Goal: Information Seeking & Learning: Learn about a topic

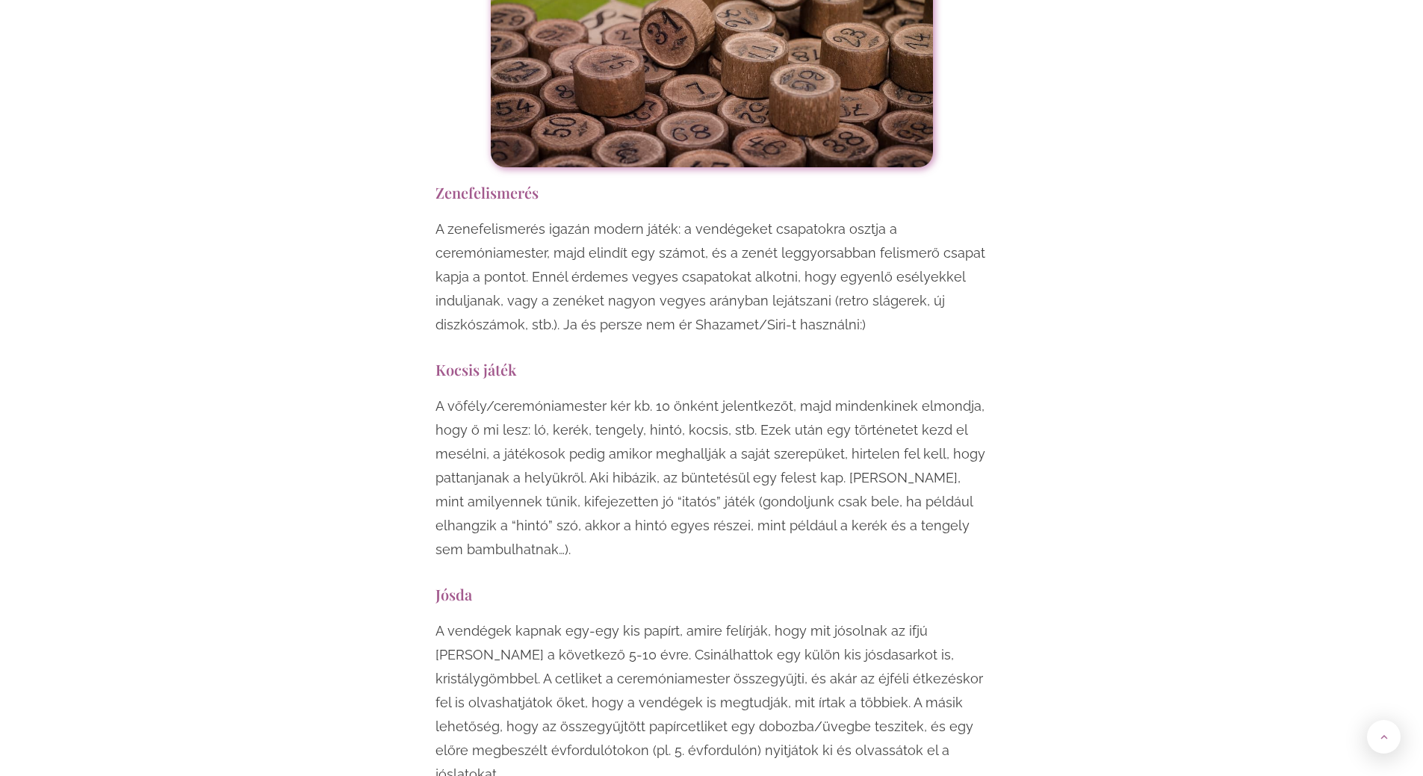
scroll to position [7470, 0]
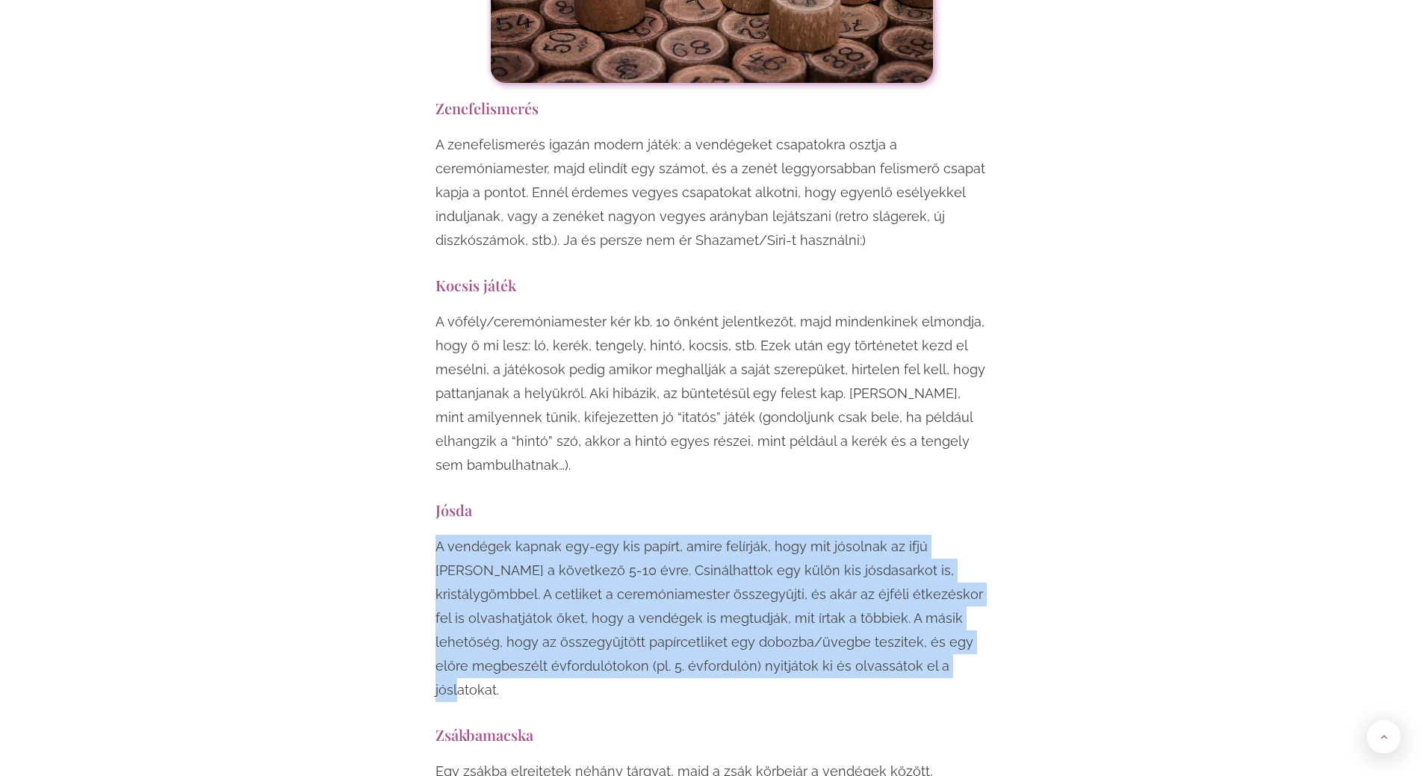
drag, startPoint x: 775, startPoint y: 521, endPoint x: 391, endPoint y: 406, distance: 400.8
copy p "A vendégek kapnak egy-egy kis papírt, amire felírják, hogy mit jósolnak az ifjú…"
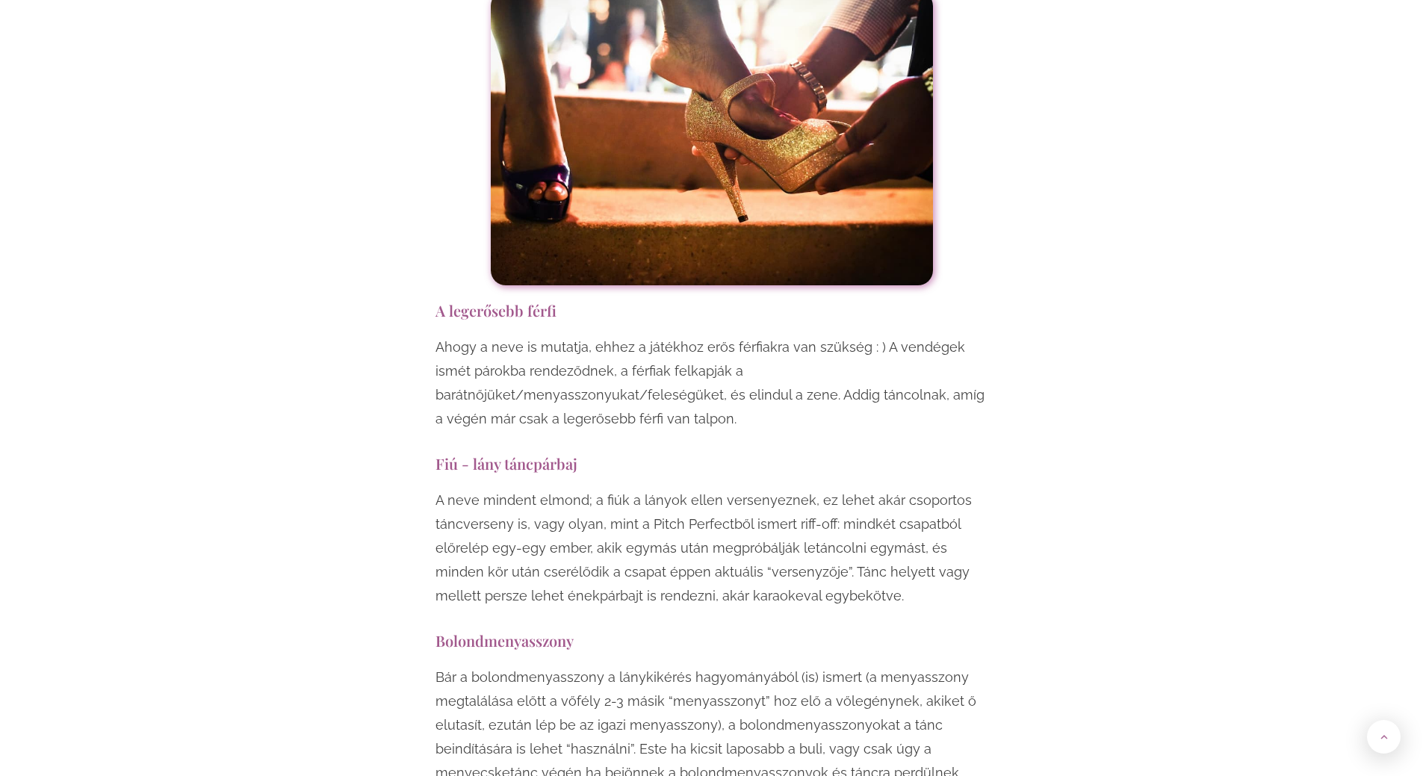
scroll to position [11579, 0]
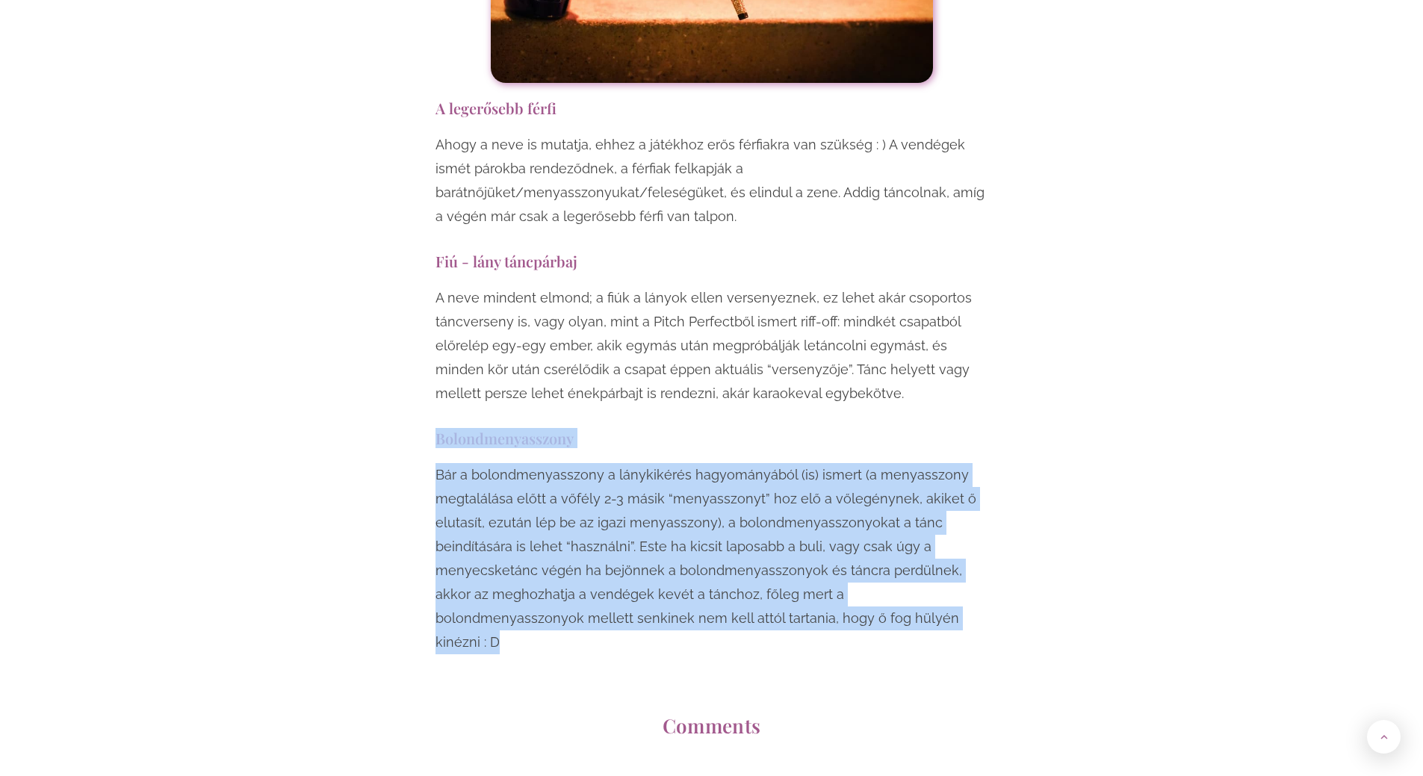
drag, startPoint x: 813, startPoint y: 430, endPoint x: 428, endPoint y: 244, distance: 427.3
copy div "Bolondmenyasszony Bár a bolondmenyasszony a lánykikérés hagyományából (is) isme…"
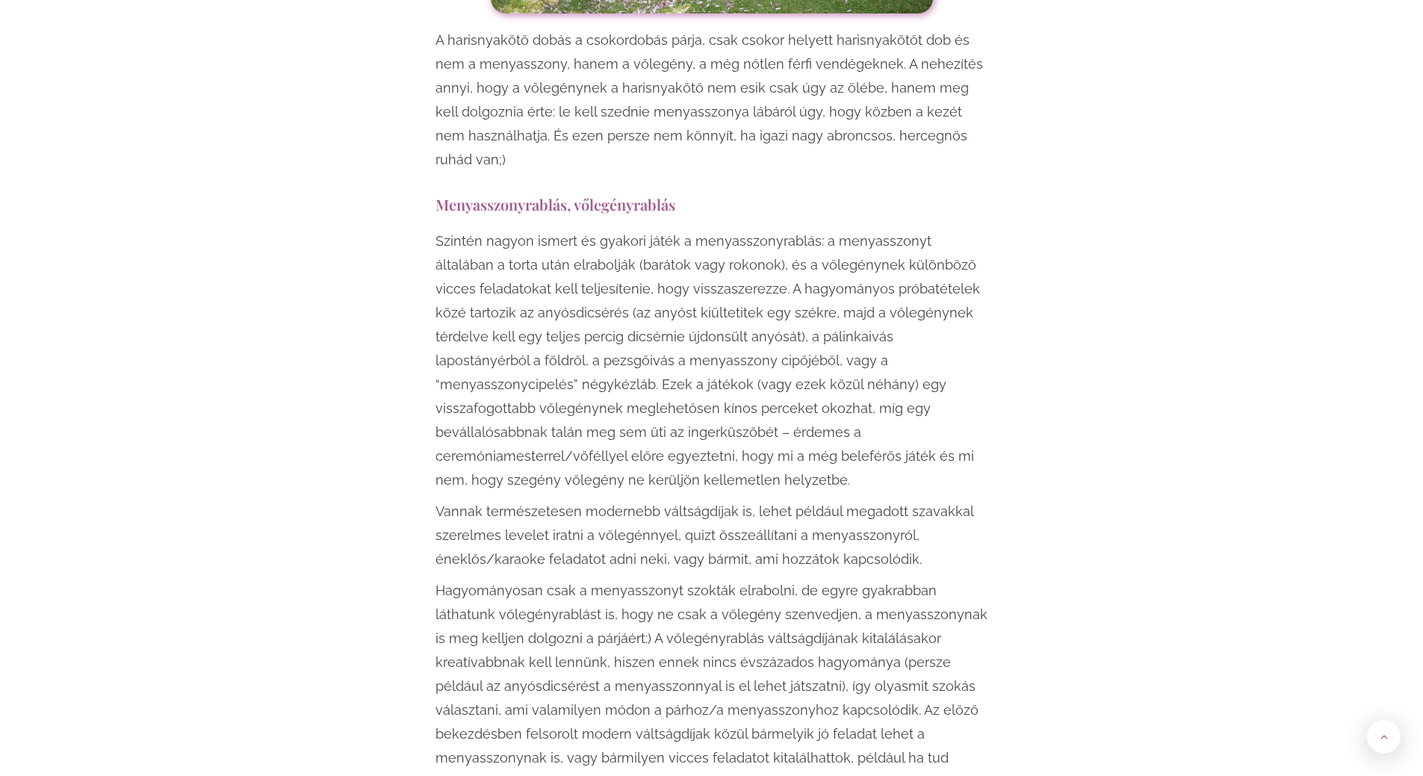
scroll to position [2416, 0]
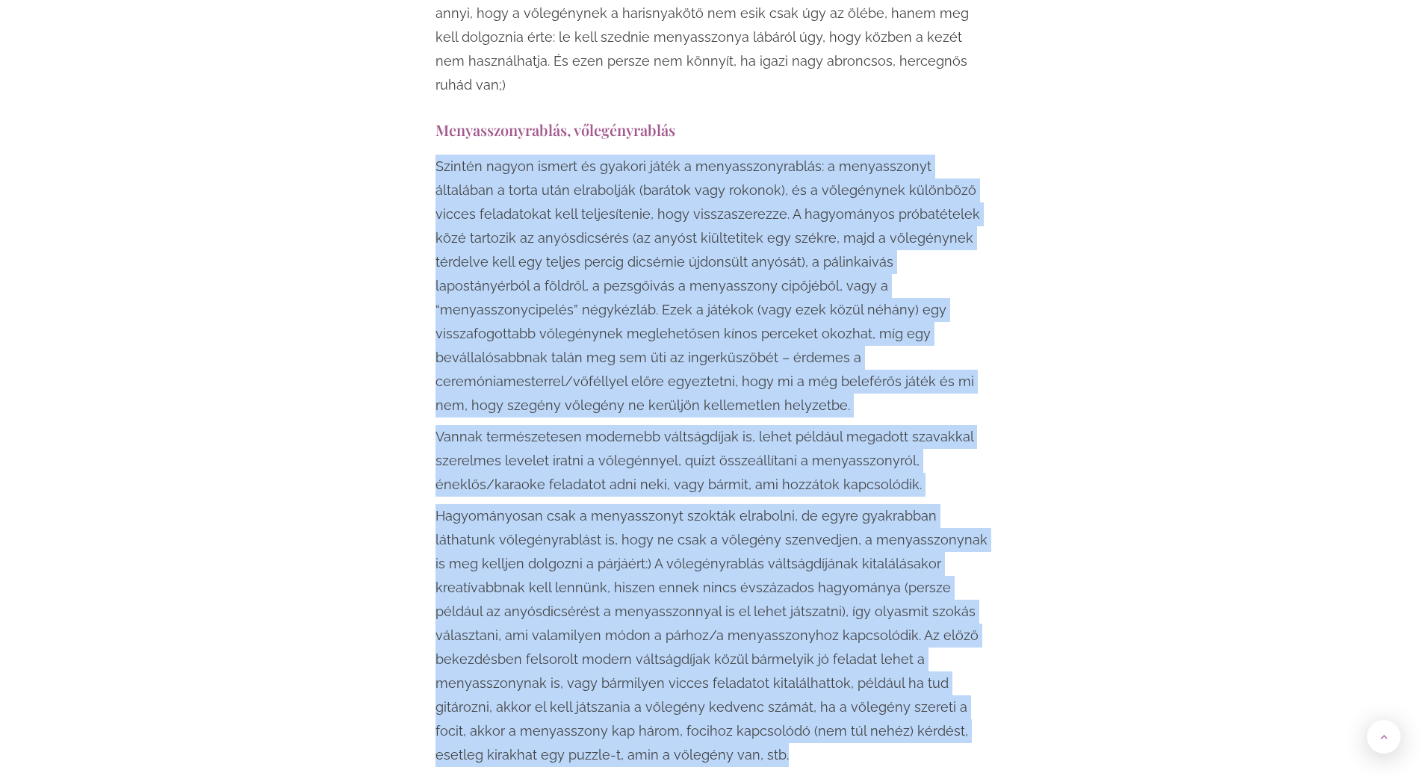
drag, startPoint x: 551, startPoint y: 688, endPoint x: 385, endPoint y: 128, distance: 584.5
copy div "Loremip dolors ametco ad elitsed doeiu t incididuntutlabor: e doloremagnaa enim…"
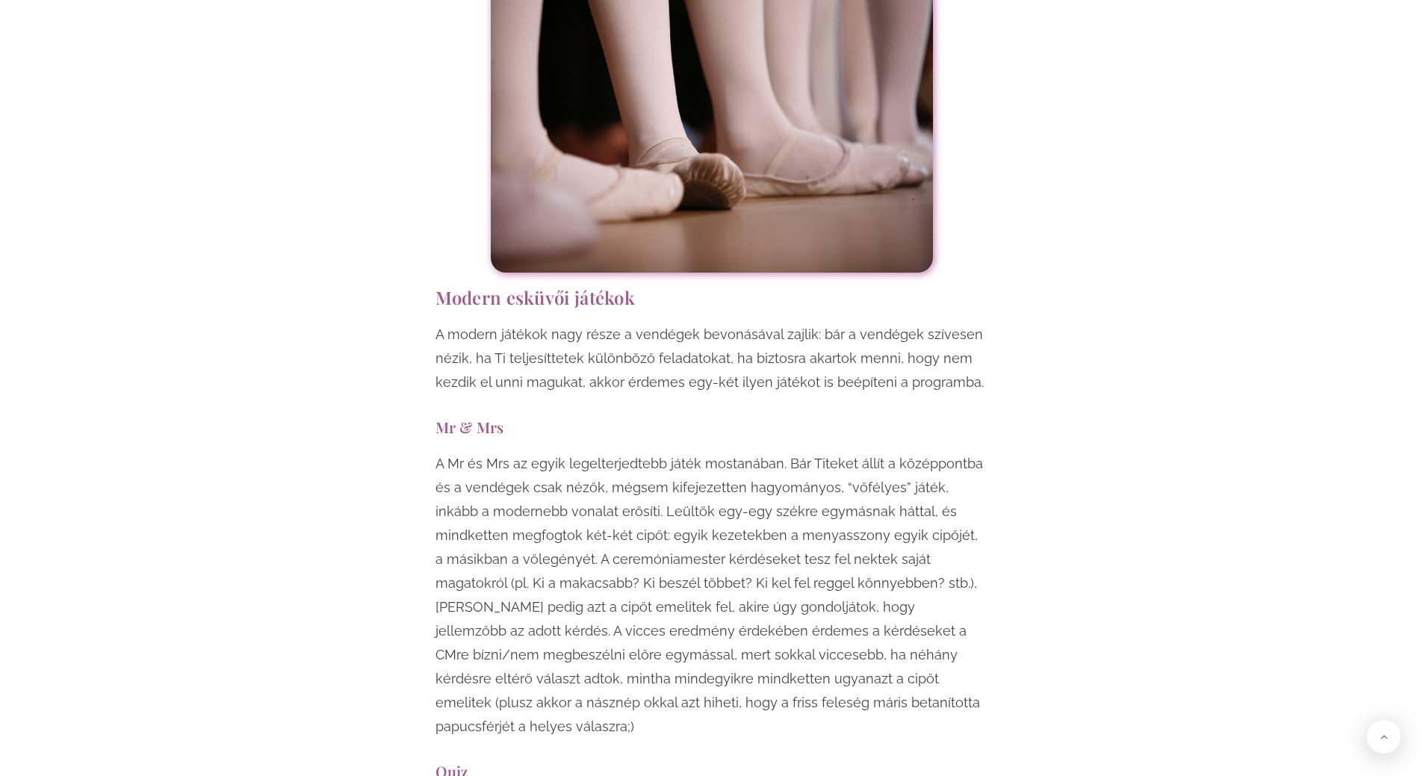
scroll to position [5254, 0]
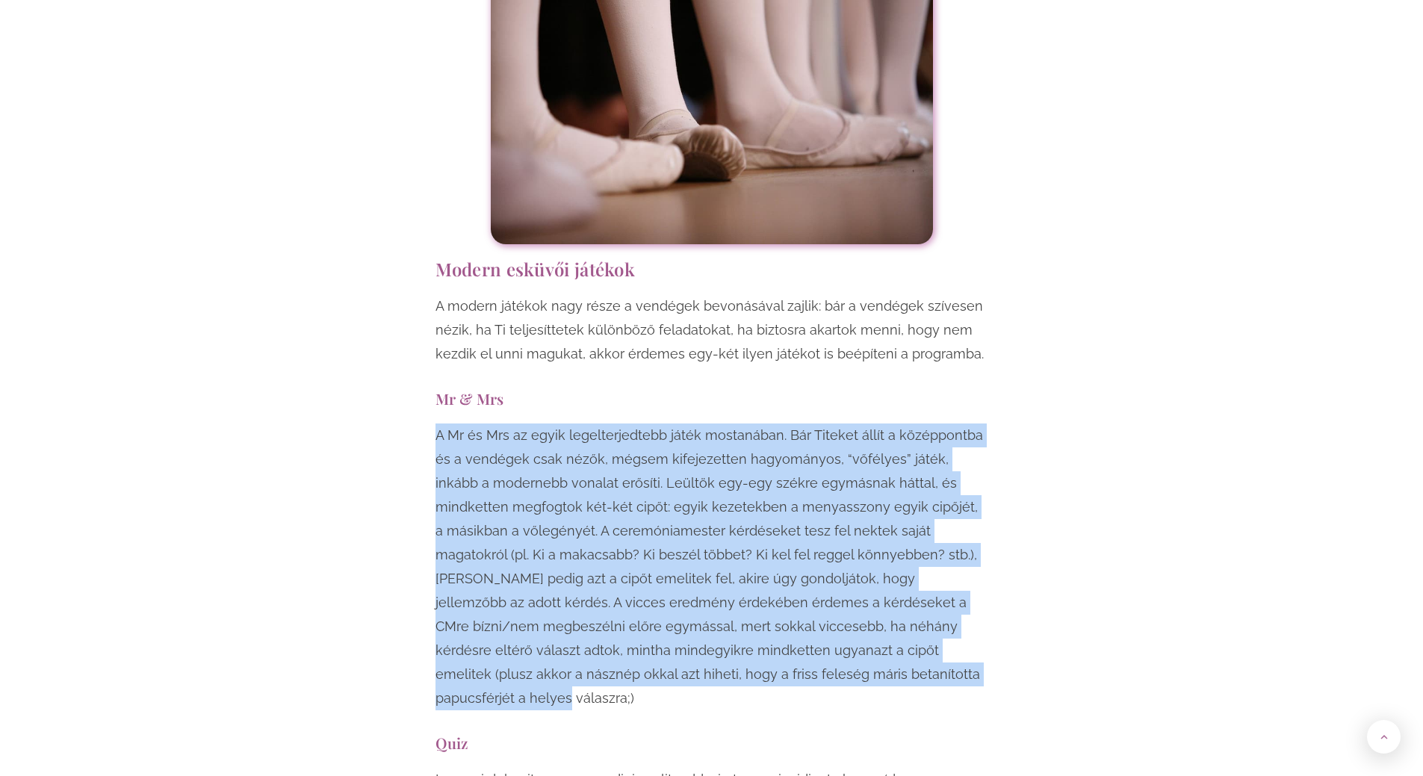
drag, startPoint x: 791, startPoint y: 574, endPoint x: 423, endPoint y: 344, distance: 434.2
copy p "A Mr és Mrs az egyik legelterjedtebb játék mostanában. Bár Titeket állít a közé…"
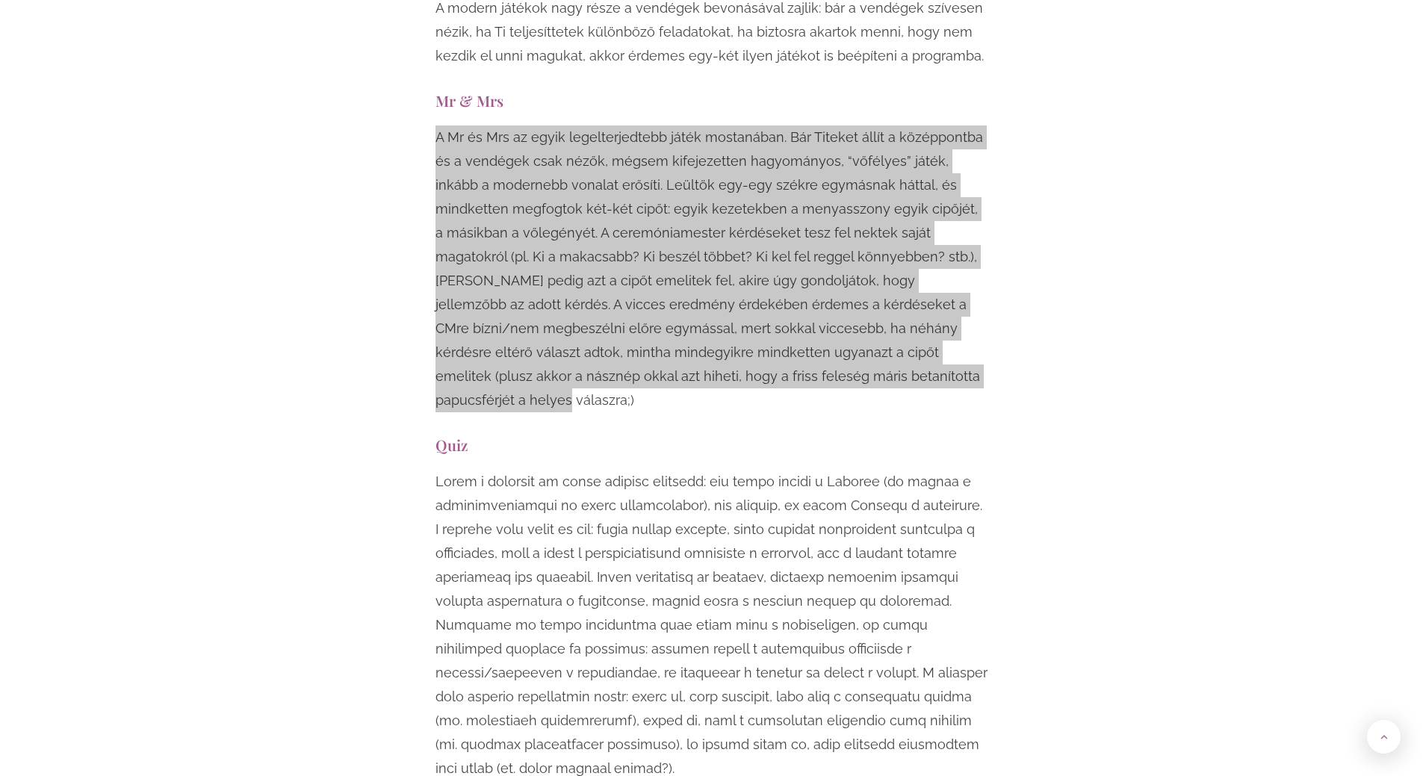
scroll to position [5553, 0]
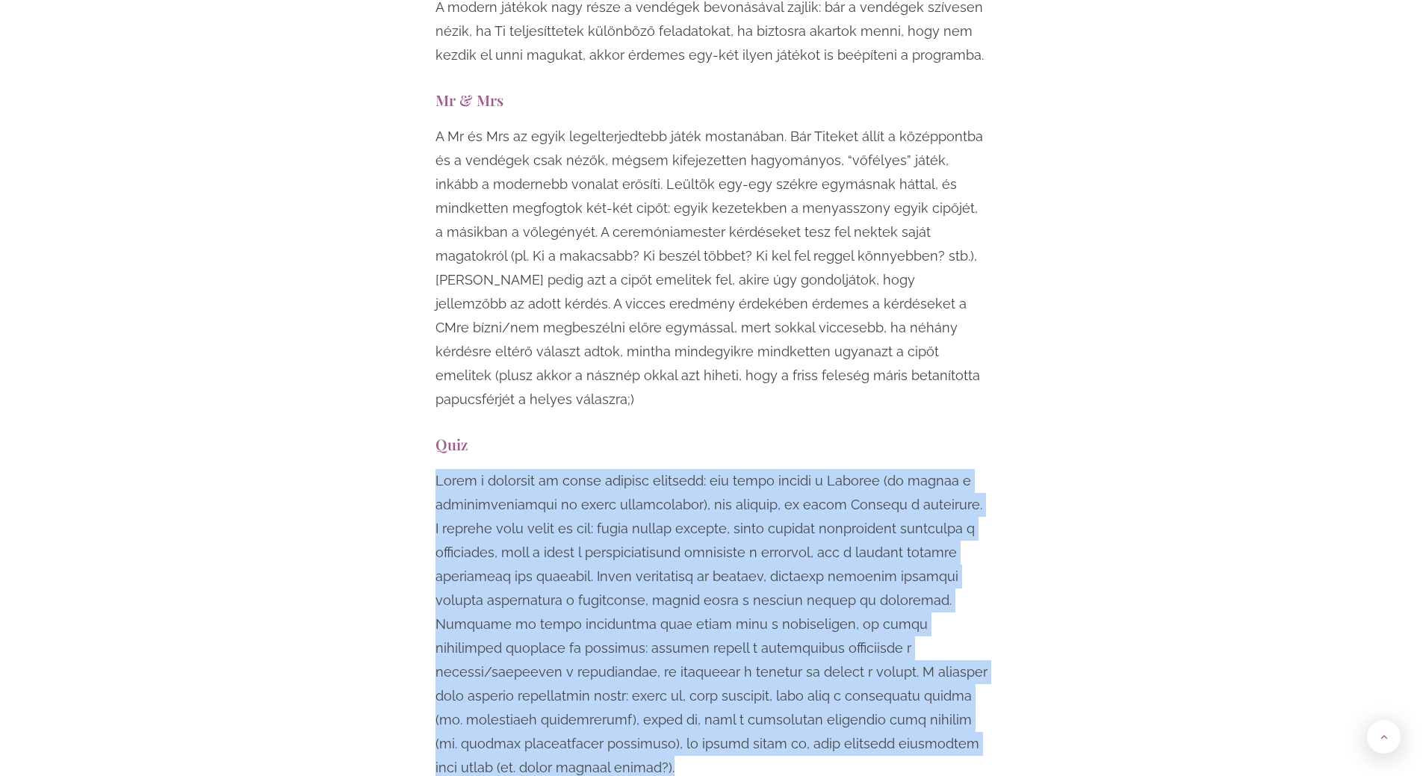
drag, startPoint x: 932, startPoint y: 625, endPoint x: 378, endPoint y: 350, distance: 618.7
copy p "Lorem i dolorsit am conse adipisc elitsedd: eiu tempo incidi u Laboree (do magn…"
click at [717, 220] on p "A Mr és Mrs az egyik legelterjedtebb játék mostanában. Bár Titeket állít a közé…" at bounding box center [712, 268] width 553 height 287
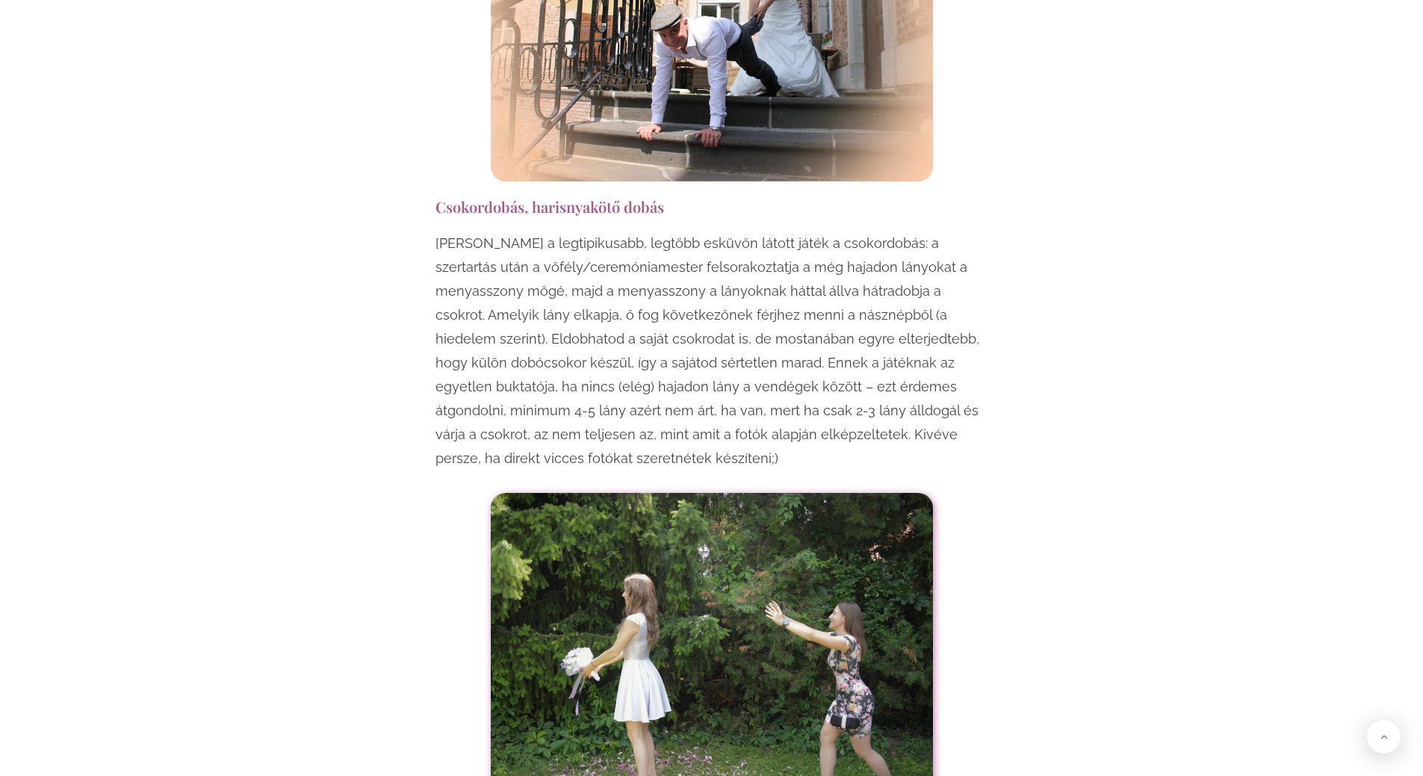
scroll to position [1516, 0]
